Goal: Information Seeking & Learning: Learn about a topic

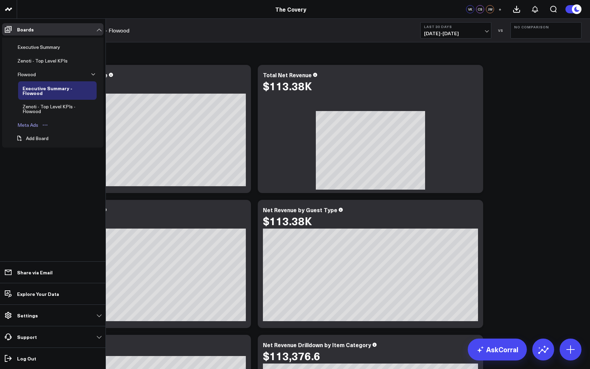
click at [36, 124] on div "Meta Ads" at bounding box center [28, 125] width 24 height 8
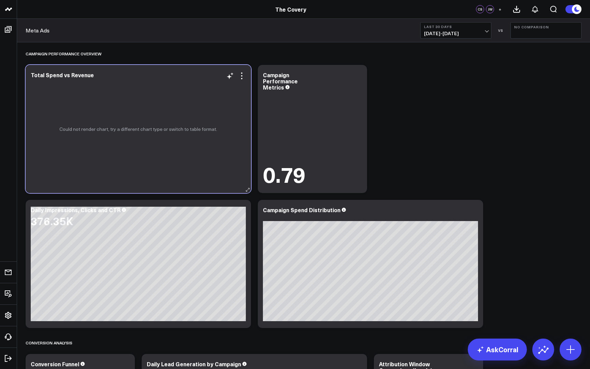
click at [101, 126] on p "Could not render chart, try a different chart type or switch to table format." at bounding box center [138, 128] width 158 height 5
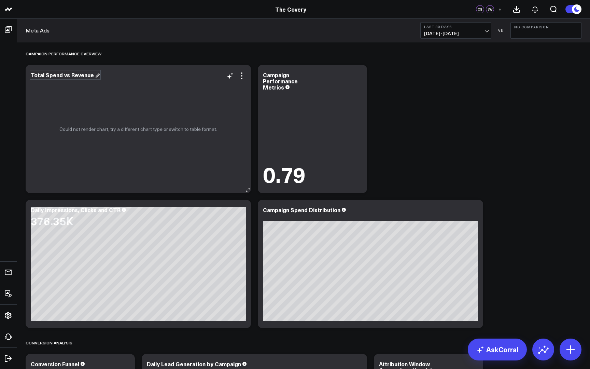
click at [74, 75] on div "Total Spend vs Revenue" at bounding box center [65, 75] width 69 height 8
click at [121, 97] on div "Could not render chart, try a different chart type or switch to table format." at bounding box center [138, 129] width 225 height 128
click at [156, 52] on div "Campaign Performance Overview" at bounding box center [304, 54] width 556 height 16
click at [194, 99] on div "Could not render chart, try a different chart type or switch to table format." at bounding box center [138, 129] width 225 height 128
click at [243, 79] on icon at bounding box center [241, 78] width 1 height 1
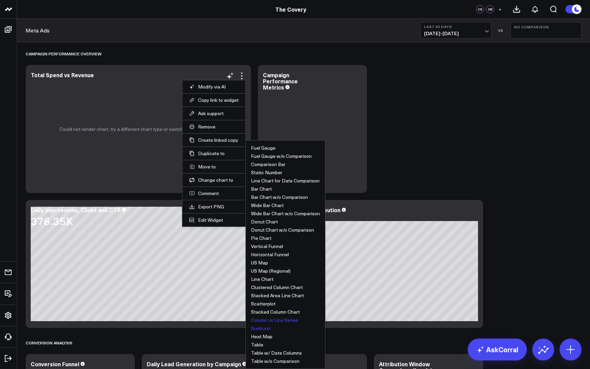
click at [259, 329] on button "Sunburst" at bounding box center [261, 328] width 20 height 5
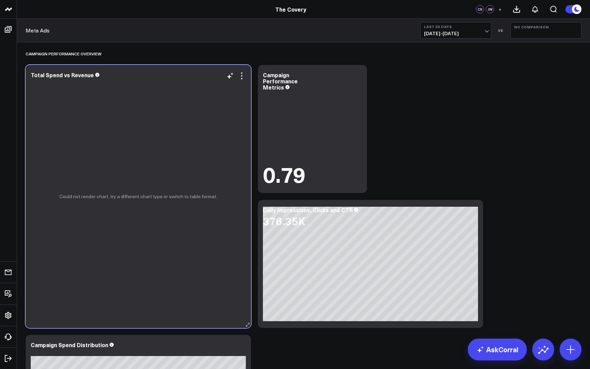
click at [171, 240] on div "Could not render chart, try a different chart type or switch to table format." at bounding box center [138, 196] width 225 height 263
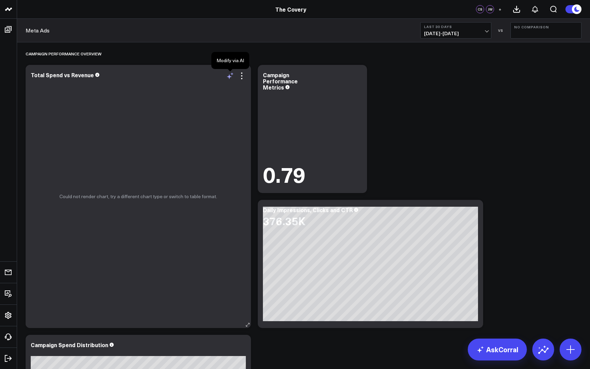
click at [231, 79] on icon at bounding box center [230, 76] width 8 height 8
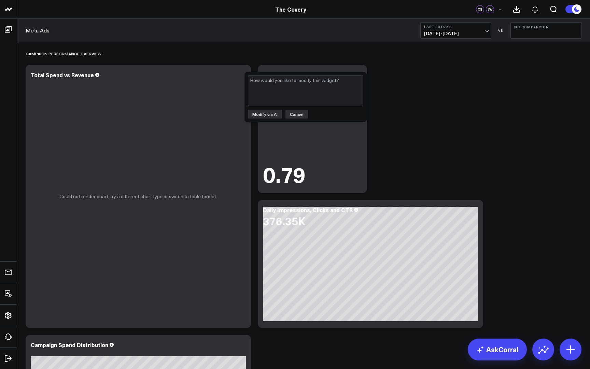
click at [296, 114] on button "Cancel" at bounding box center [297, 114] width 23 height 9
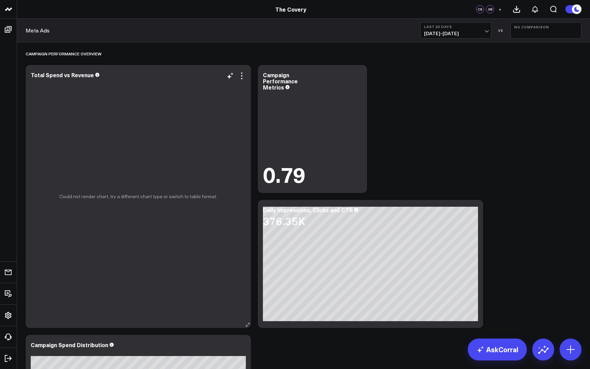
click at [235, 75] on div "Modify via AI Copy link to widget Ask support Remove Create linked copy Executi…" at bounding box center [236, 76] width 20 height 8
click at [244, 77] on icon at bounding box center [242, 76] width 8 height 8
click at [242, 55] on div "Campaign Performance Overview" at bounding box center [304, 54] width 556 height 16
click at [229, 80] on div "Could not render chart, try a different chart type or switch to table format." at bounding box center [138, 196] width 225 height 263
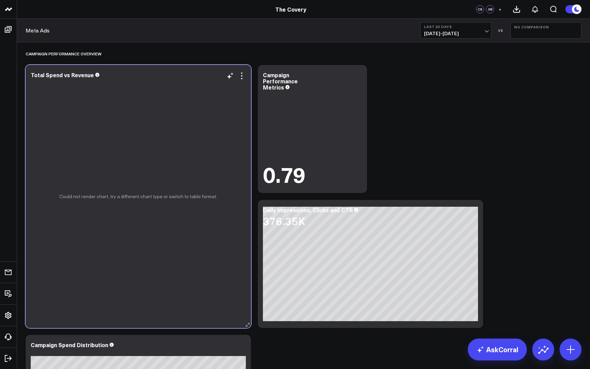
click at [229, 80] on div "Could not render chart, try a different chart type or switch to table format." at bounding box center [138, 196] width 225 height 263
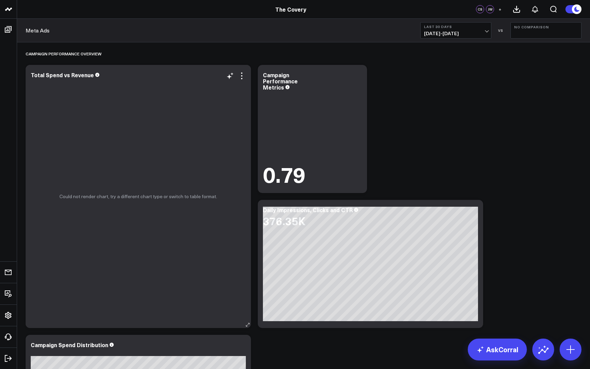
click at [245, 81] on div "Could not render chart, try a different chart type or switch to table format." at bounding box center [138, 196] width 225 height 263
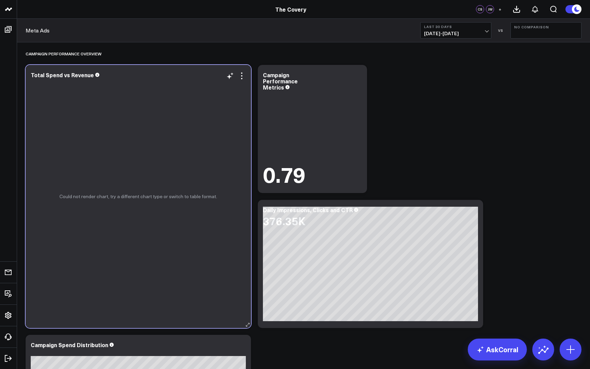
click at [245, 81] on div "Could not render chart, try a different chart type or switch to table format." at bounding box center [138, 196] width 225 height 263
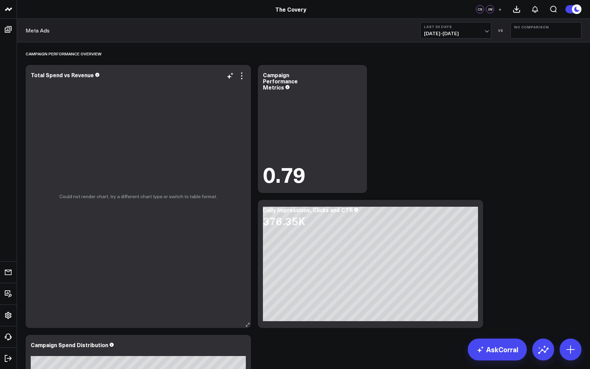
click at [210, 117] on div "Could not render chart, try a different chart type or switch to table format." at bounding box center [138, 196] width 225 height 263
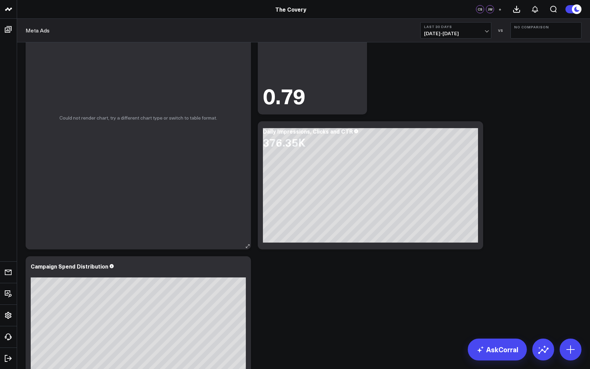
scroll to position [83, 0]
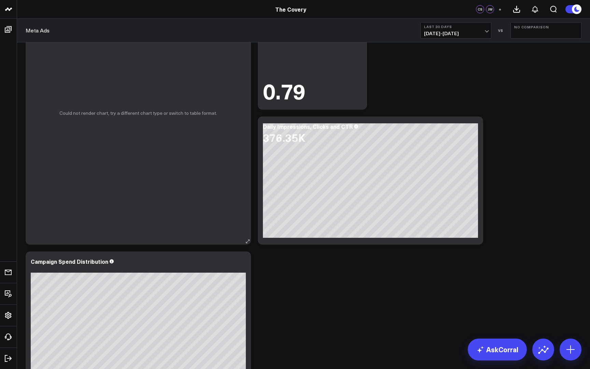
click at [210, 117] on div "Could not render chart, try a different chart type or switch to table format." at bounding box center [138, 113] width 225 height 263
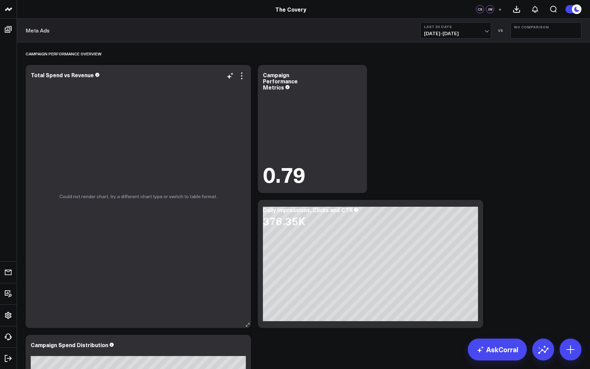
scroll to position [0, 0]
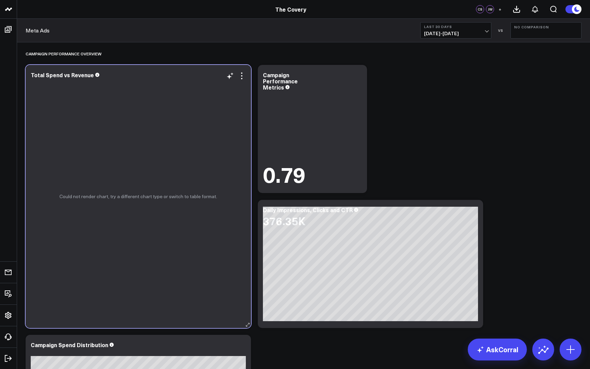
click at [209, 116] on div "Could not render chart, try a different chart type or switch to table format." at bounding box center [138, 196] width 225 height 263
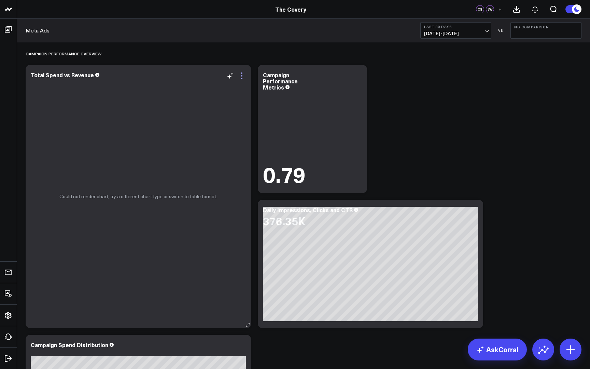
click at [243, 76] on icon at bounding box center [242, 76] width 8 height 8
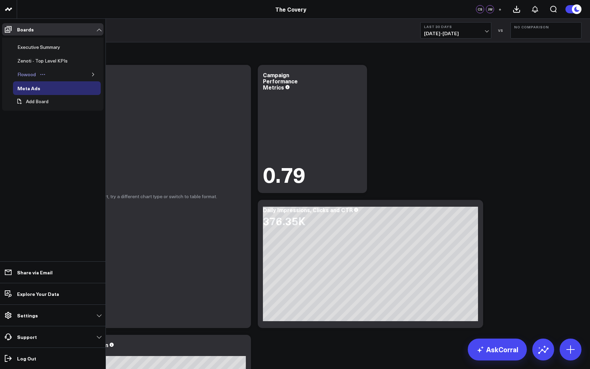
click at [28, 74] on div "Flowood" at bounding box center [27, 74] width 22 height 8
click at [42, 61] on div "Zenoti - Top Level KPIs" at bounding box center [43, 61] width 54 height 8
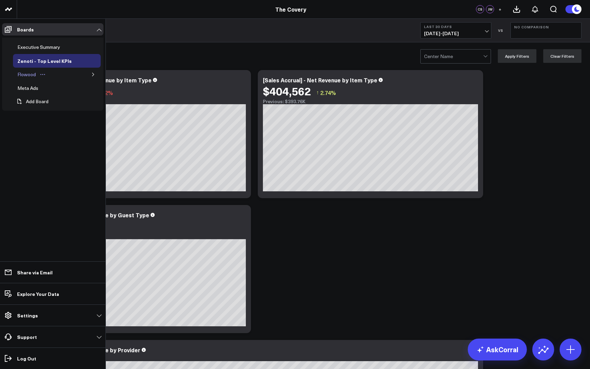
click at [50, 72] on link "Flowood" at bounding box center [32, 75] width 38 height 14
click at [94, 75] on icon "button" at bounding box center [93, 74] width 4 height 4
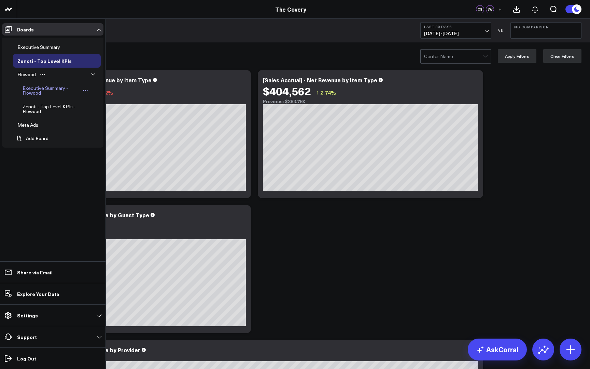
click at [55, 93] on div "Executive Summary - Flowood" at bounding box center [51, 90] width 60 height 13
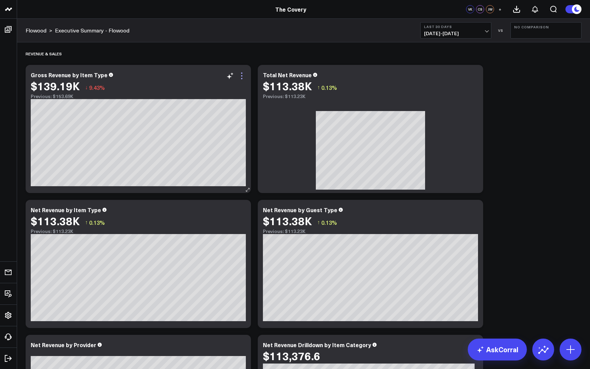
click at [240, 76] on icon at bounding box center [242, 76] width 8 height 8
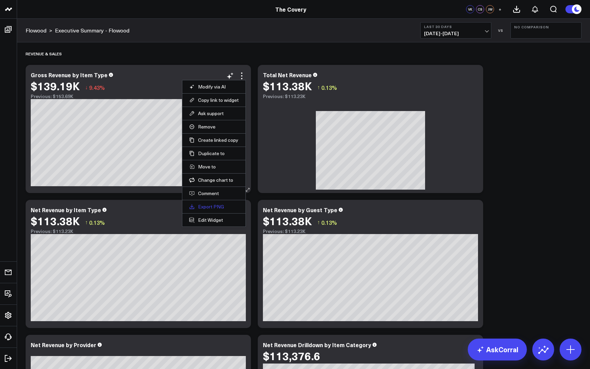
click at [216, 206] on link "Export PNG" at bounding box center [214, 207] width 50 height 6
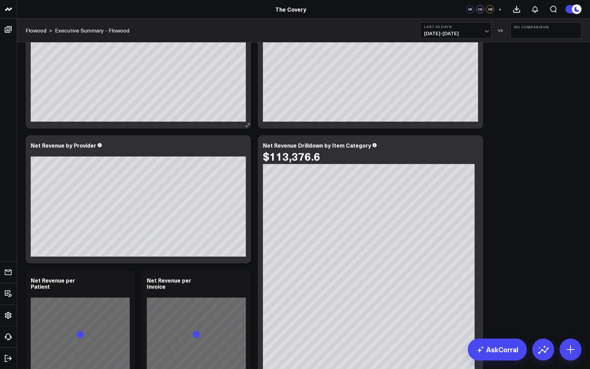
scroll to position [203, 0]
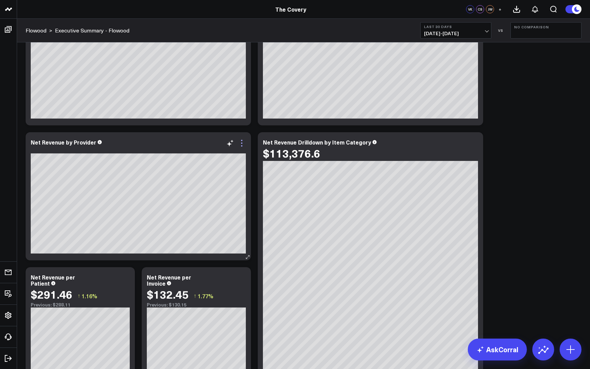
click at [245, 145] on icon at bounding box center [242, 143] width 8 height 8
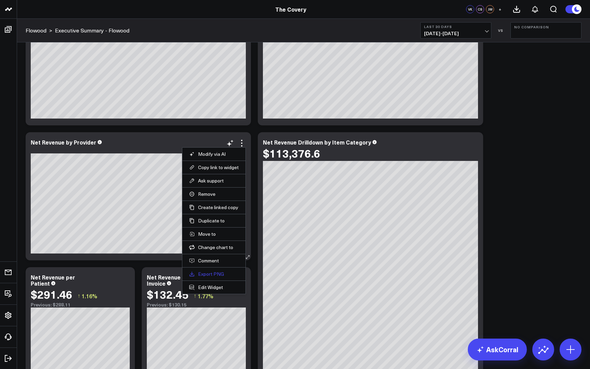
click at [223, 277] on link "Export PNG" at bounding box center [214, 274] width 50 height 6
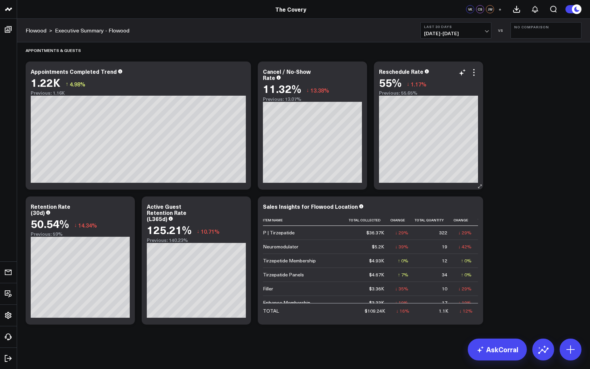
scroll to position [0, 0]
click at [503, 31] on div "VS" at bounding box center [501, 30] width 12 height 4
click at [487, 31] on span "[DATE] - [DATE]" at bounding box center [456, 33] width 64 height 5
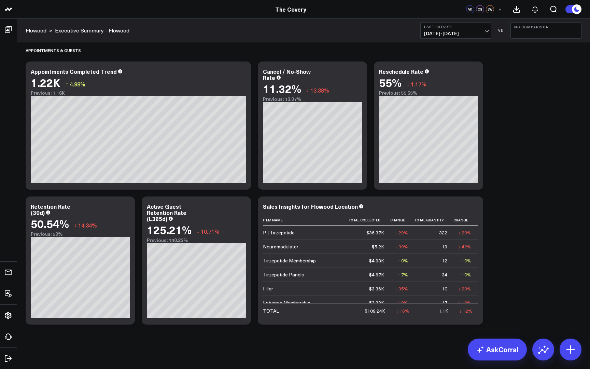
click at [486, 32] on span "[DATE] - [DATE]" at bounding box center [456, 33] width 64 height 5
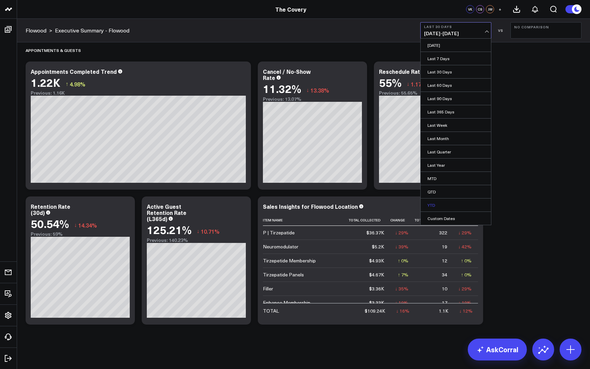
click at [439, 204] on link "YTD" at bounding box center [456, 205] width 70 height 13
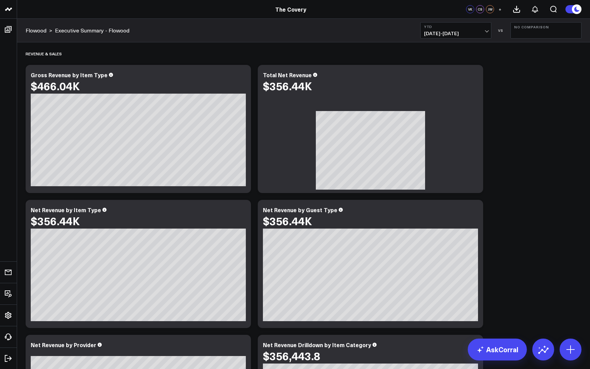
click at [486, 32] on span "[DATE] - [DATE]" at bounding box center [456, 33] width 64 height 5
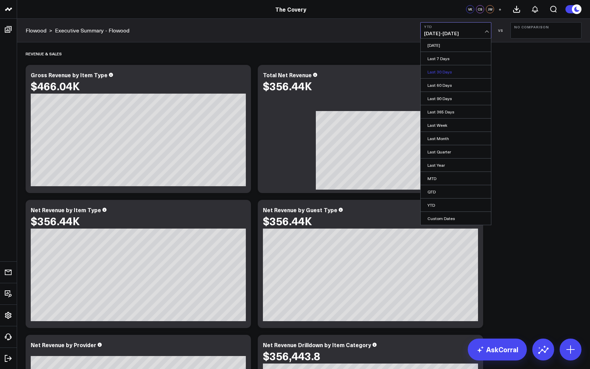
click at [459, 69] on link "Last 30 Days" at bounding box center [456, 71] width 70 height 13
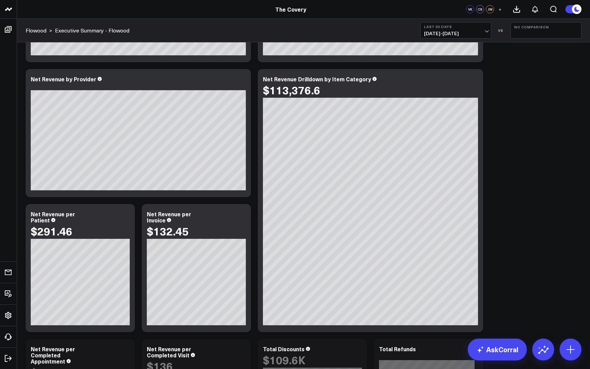
scroll to position [283, 0]
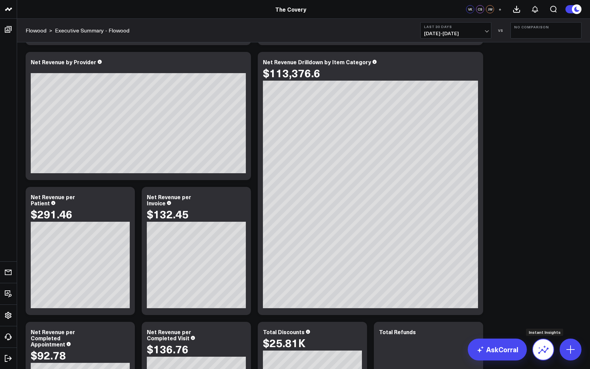
click at [545, 349] on icon at bounding box center [543, 349] width 11 height 11
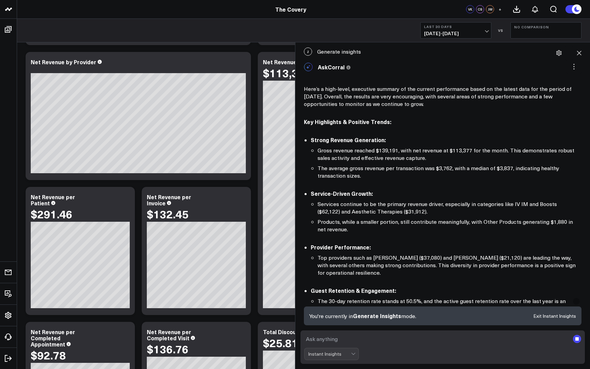
scroll to position [0, 0]
click at [571, 66] on icon at bounding box center [574, 66] width 7 height 7
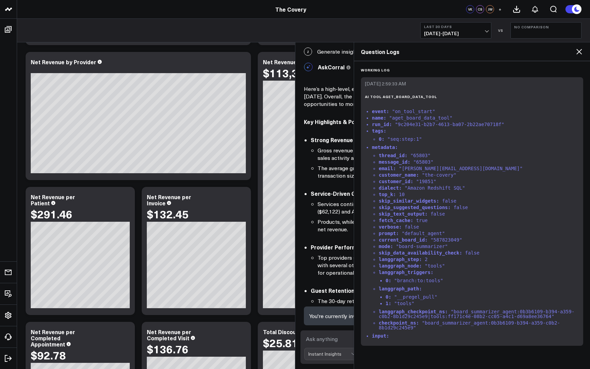
click at [584, 47] on div "Question Logs" at bounding box center [472, 51] width 236 height 19
click at [582, 53] on icon at bounding box center [579, 51] width 5 height 5
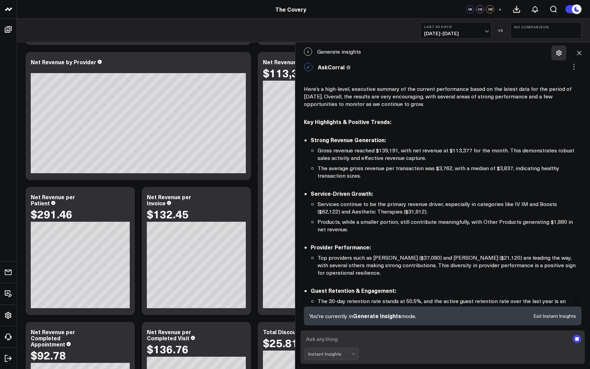
click at [562, 55] on icon at bounding box center [559, 53] width 7 height 7
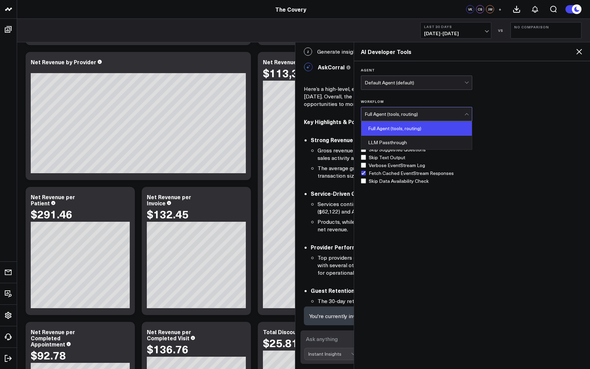
click at [470, 116] on div at bounding box center [468, 114] width 6 height 14
click at [501, 104] on div "Agent Default Agent (default) Workflow Full Agent (tools, routing) selected, 1 …" at bounding box center [472, 125] width 222 height 115
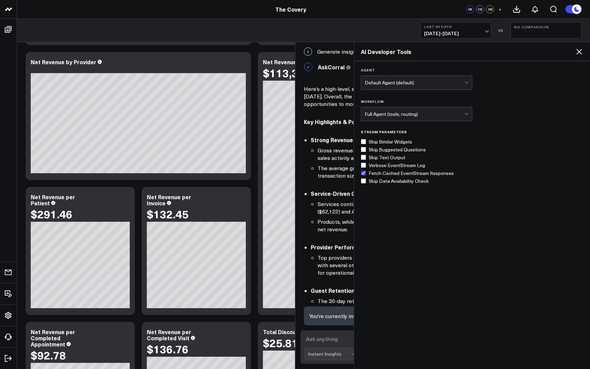
click at [470, 76] on div "Default Agent (default)" at bounding box center [416, 83] width 111 height 14
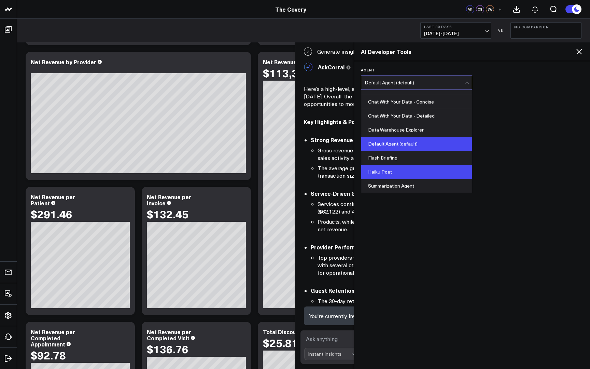
scroll to position [9, 0]
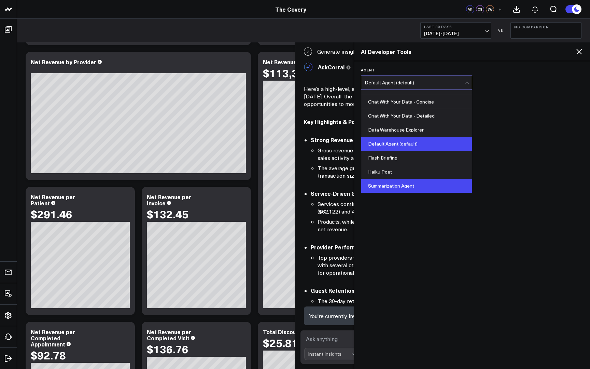
click at [424, 185] on div "Summarization Agent" at bounding box center [416, 186] width 110 height 14
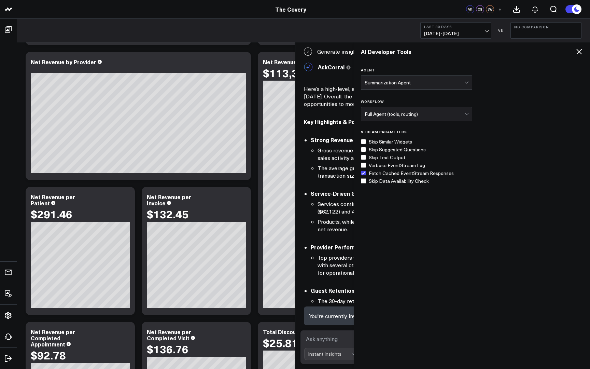
click at [588, 49] on div "AI Developer Tools" at bounding box center [472, 51] width 236 height 19
click at [580, 52] on icon at bounding box center [579, 51] width 8 height 8
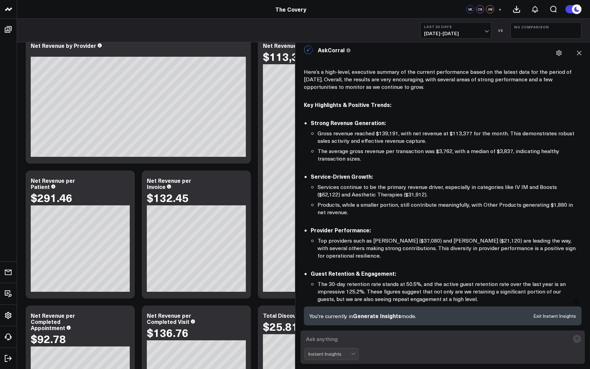
scroll to position [17, 0]
click at [500, 297] on li "The 30-day retention rate stands at 50.5%, and the active guest retention rate …" at bounding box center [448, 292] width 260 height 23
click at [402, 314] on p "You're currently in Generate Insights mode." at bounding box center [363, 316] width 107 height 8
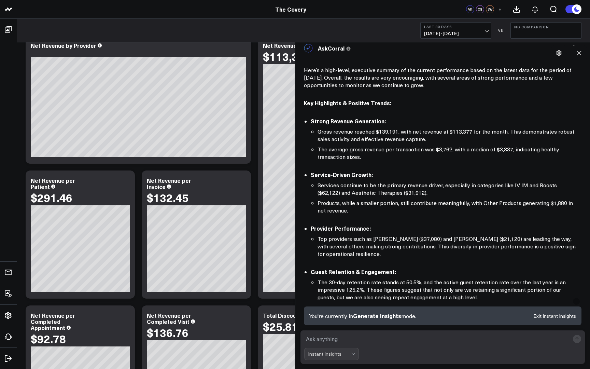
drag, startPoint x: 526, startPoint y: 342, endPoint x: 529, endPoint y: 313, distance: 28.9
click at [529, 313] on div "J Generate insights AskCorral This feature is experimental, yet powerful. Alway…" at bounding box center [443, 205] width 288 height 327
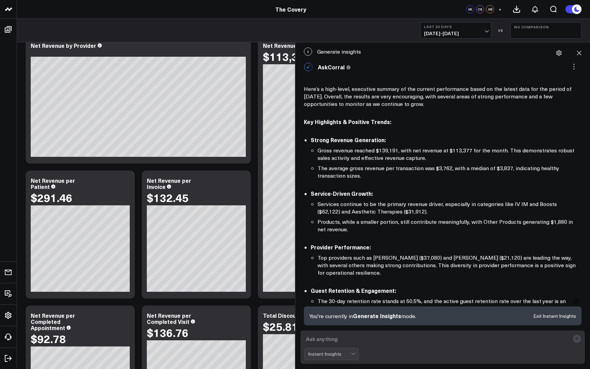
scroll to position [19, 0]
